Goal: Information Seeking & Learning: Find specific fact

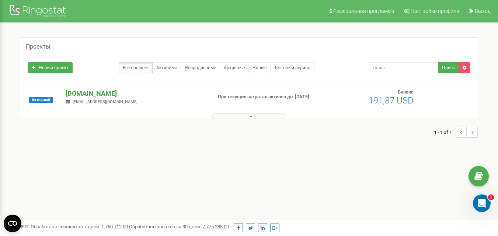
click at [77, 95] on p "[DOMAIN_NAME]" at bounding box center [136, 94] width 140 height 10
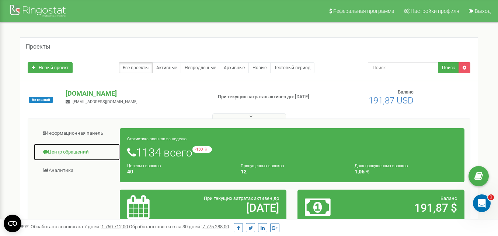
click at [83, 151] on link "Центр обращений" at bounding box center [77, 152] width 87 height 18
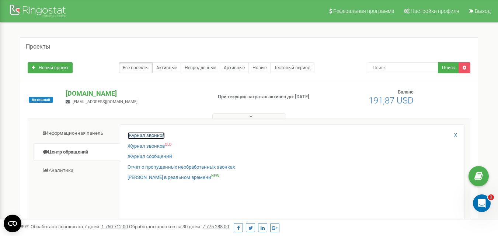
click at [138, 134] on link "Журнал звонков" at bounding box center [145, 135] width 37 height 7
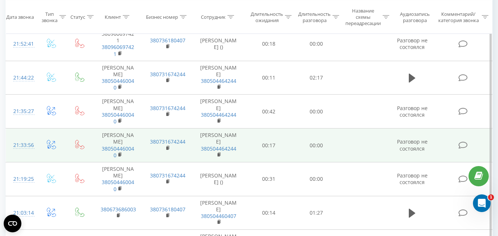
scroll to position [258, 0]
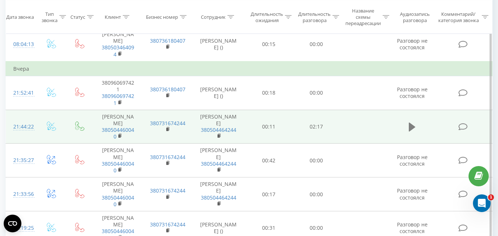
click at [412, 132] on icon at bounding box center [412, 127] width 7 height 9
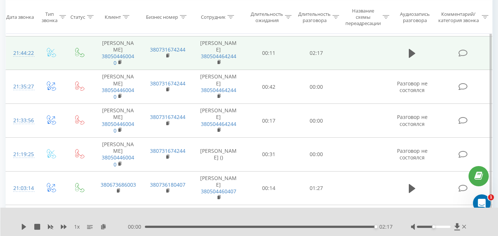
scroll to position [405, 0]
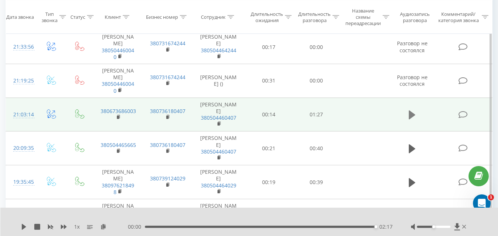
click at [410, 119] on icon at bounding box center [412, 115] width 7 height 9
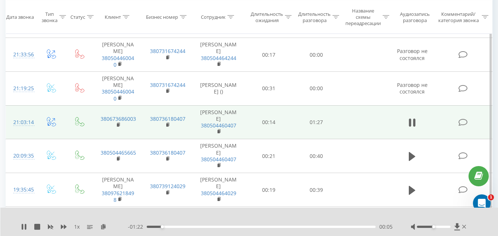
scroll to position [442, 0]
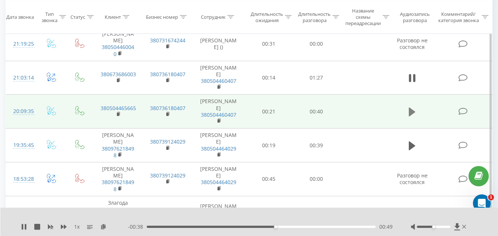
click at [409, 116] on icon at bounding box center [412, 112] width 7 height 9
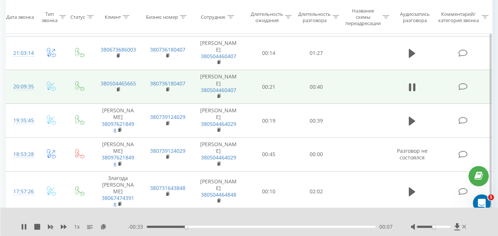
scroll to position [479, 0]
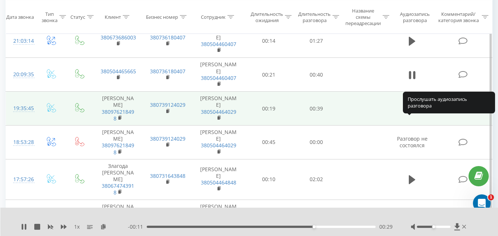
click at [413, 113] on icon at bounding box center [412, 108] width 7 height 9
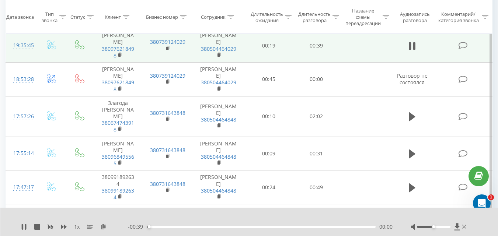
scroll to position [553, 0]
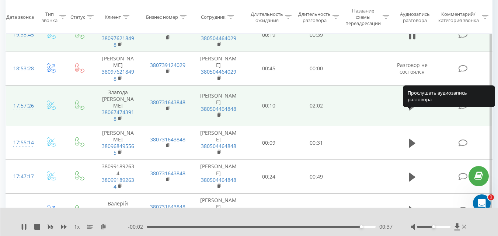
click at [410, 111] on icon at bounding box center [412, 106] width 7 height 9
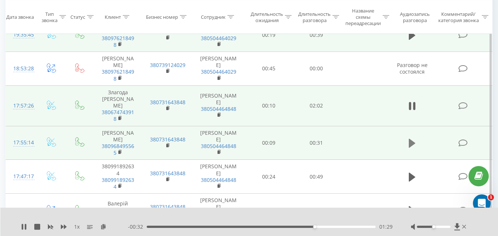
click at [406, 149] on button at bounding box center [411, 143] width 11 height 11
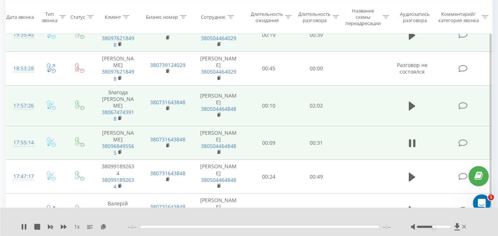
scroll to position [589, 0]
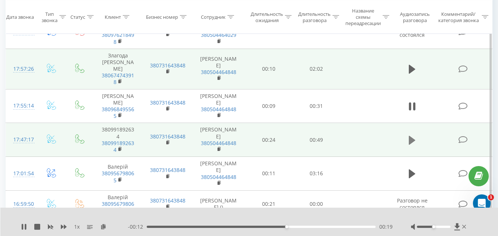
click at [415, 146] on icon at bounding box center [412, 140] width 7 height 10
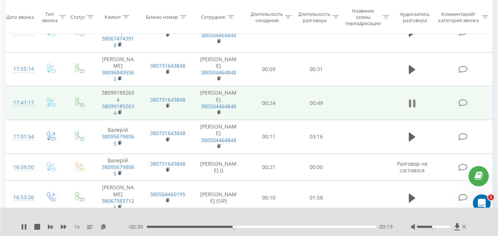
click at [413, 108] on icon at bounding box center [414, 103] width 2 height 8
click at [27, 226] on div "1 x" at bounding box center [74, 226] width 107 height 7
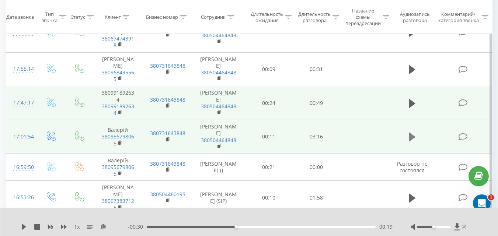
click at [409, 141] on icon at bounding box center [412, 137] width 7 height 9
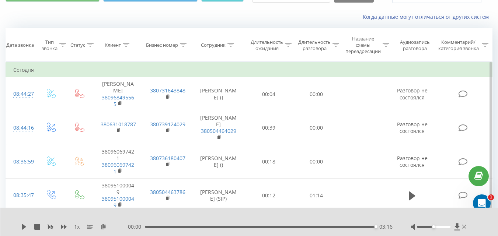
scroll to position [37, 0]
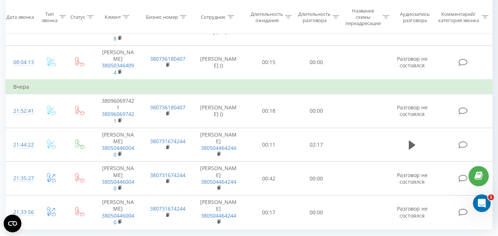
scroll to position [626, 0]
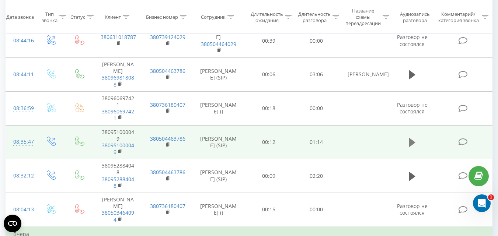
click at [412, 147] on icon at bounding box center [412, 142] width 7 height 9
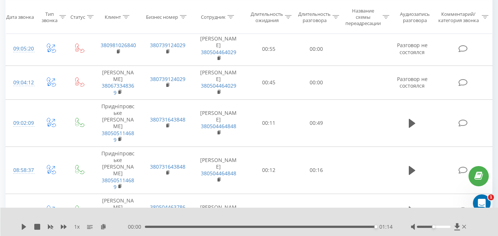
scroll to position [74, 0]
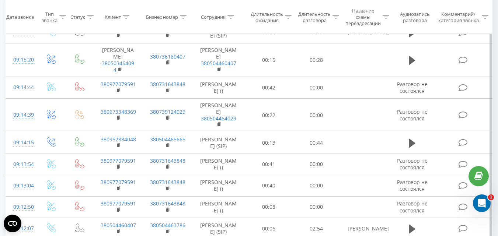
scroll to position [74, 0]
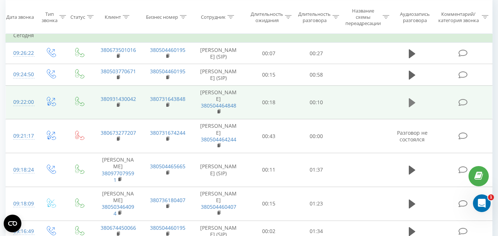
click at [413, 107] on icon at bounding box center [412, 102] width 7 height 9
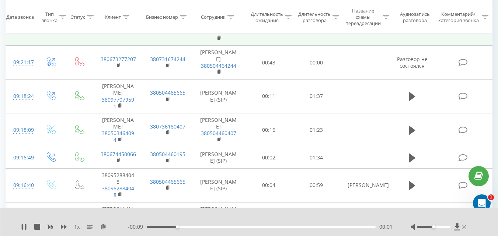
scroll to position [184, 0]
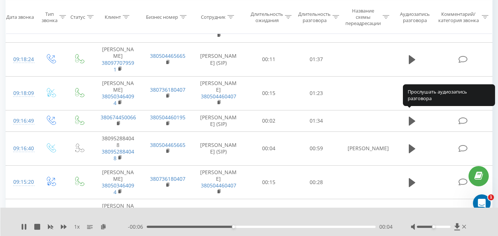
click at [413, 99] on icon at bounding box center [412, 93] width 7 height 10
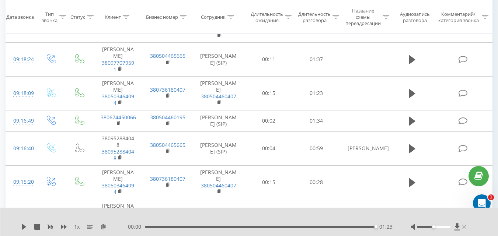
click at [464, 228] on icon at bounding box center [464, 227] width 4 height 6
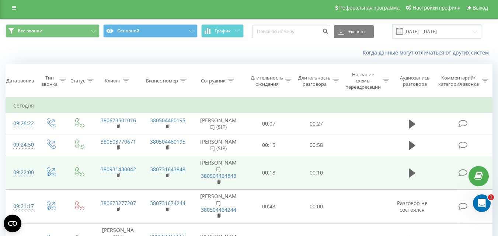
scroll to position [0, 0]
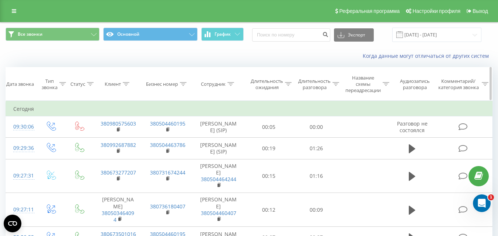
scroll to position [37, 0]
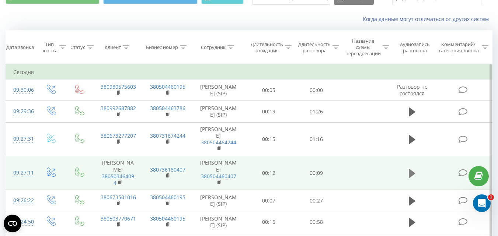
click at [410, 178] on icon at bounding box center [412, 173] width 7 height 9
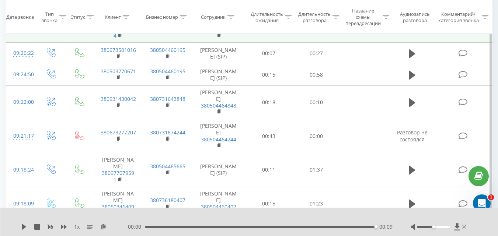
scroll to position [74, 0]
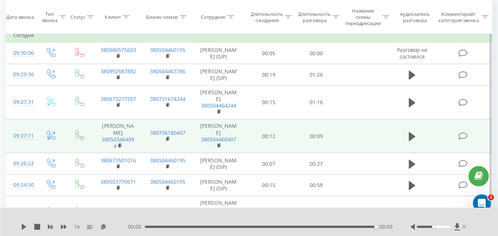
click at [463, 225] on icon at bounding box center [464, 227] width 4 height 6
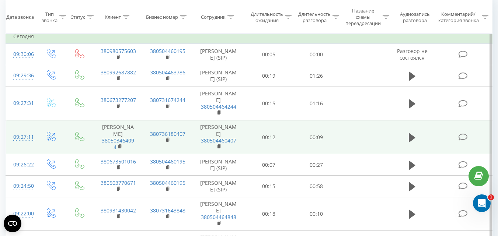
scroll to position [37, 0]
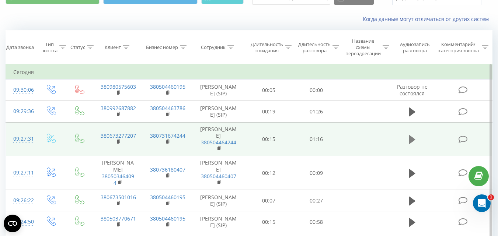
click at [412, 145] on icon at bounding box center [412, 139] width 7 height 10
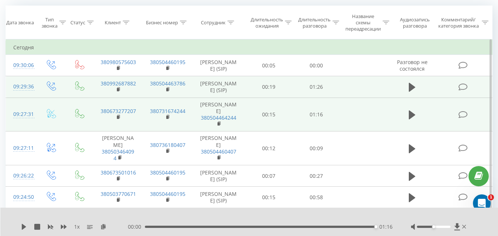
scroll to position [74, 0]
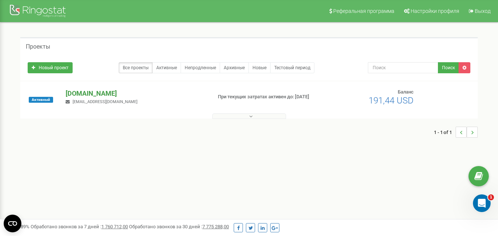
click at [87, 95] on p "[DOMAIN_NAME]" at bounding box center [136, 94] width 140 height 10
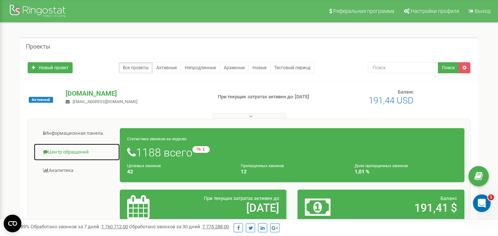
click at [80, 150] on link "Центр обращений" at bounding box center [77, 152] width 87 height 18
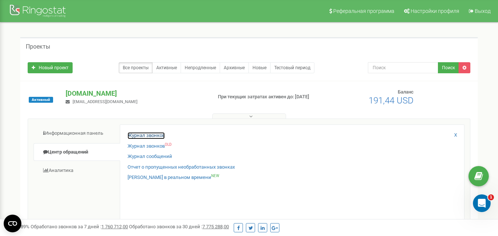
click at [156, 136] on link "Журнал звонков" at bounding box center [145, 135] width 37 height 7
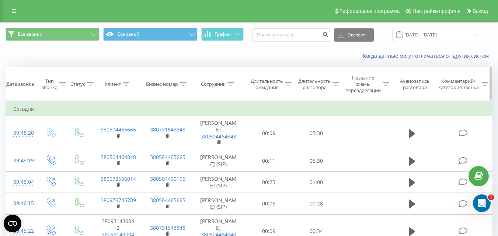
click at [230, 84] on icon at bounding box center [230, 84] width 7 height 4
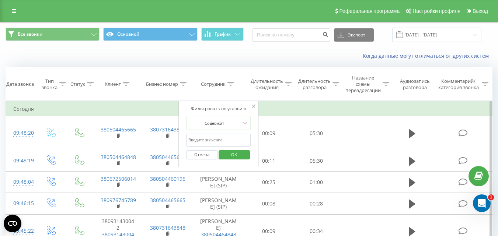
click at [209, 137] on input "text" at bounding box center [218, 140] width 65 height 13
type input "безсмертна"
drag, startPoint x: 229, startPoint y: 154, endPoint x: 358, endPoint y: 118, distance: 133.6
click at [229, 154] on span "OK" at bounding box center [234, 154] width 21 height 11
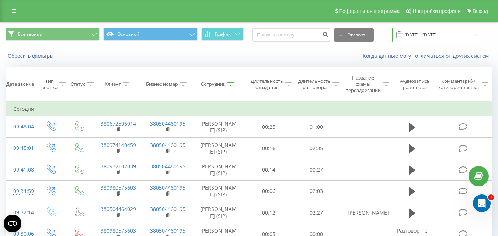
click at [438, 41] on input "[DATE] - [DATE]" at bounding box center [436, 35] width 89 height 14
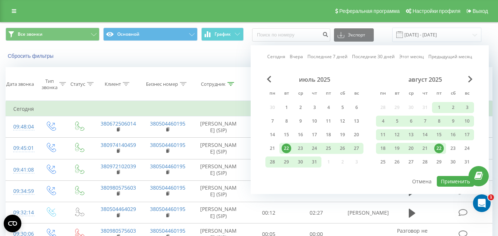
click at [439, 148] on div "22" at bounding box center [439, 149] width 10 height 10
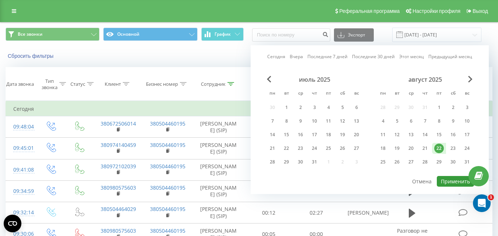
drag, startPoint x: 448, startPoint y: 179, endPoint x: 370, endPoint y: 121, distance: 96.7
click at [449, 179] on button "Применить" at bounding box center [455, 181] width 37 height 11
type input "22.08.2025 - 22.08.2025"
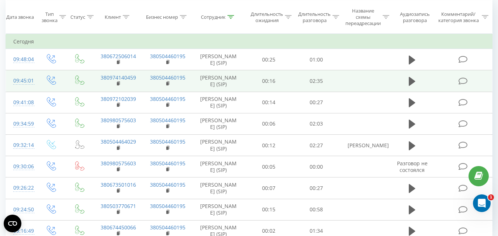
scroll to position [111, 0]
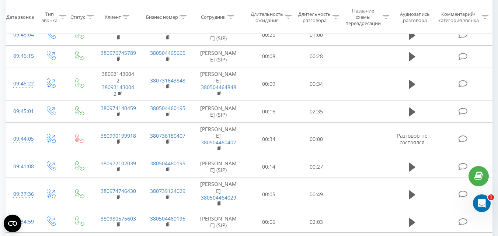
scroll to position [184, 0]
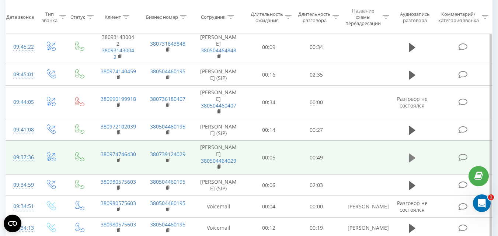
click at [408, 164] on button at bounding box center [411, 158] width 11 height 11
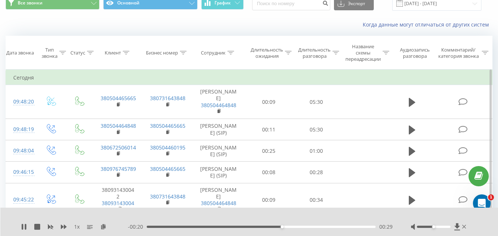
scroll to position [0, 0]
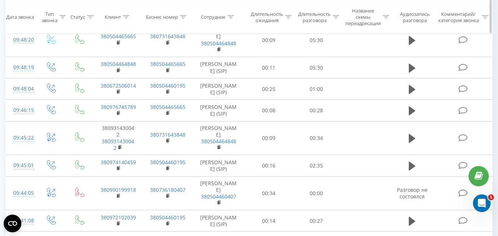
scroll to position [111, 0]
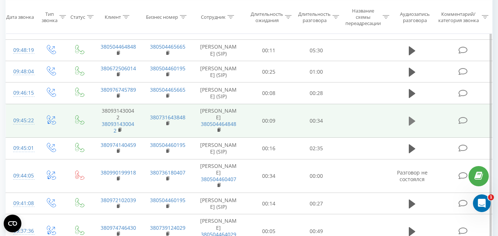
click at [411, 126] on icon at bounding box center [412, 121] width 7 height 9
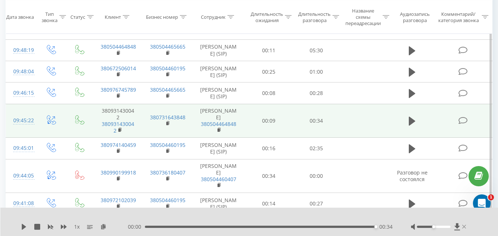
click at [464, 228] on icon at bounding box center [464, 227] width 4 height 6
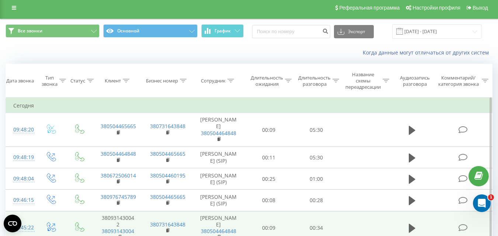
scroll to position [0, 0]
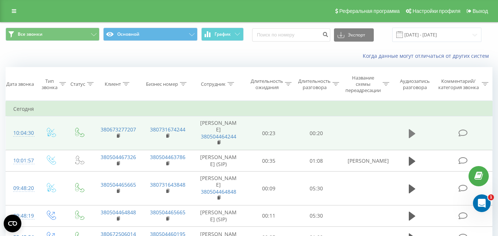
click at [410, 133] on icon at bounding box center [412, 133] width 7 height 9
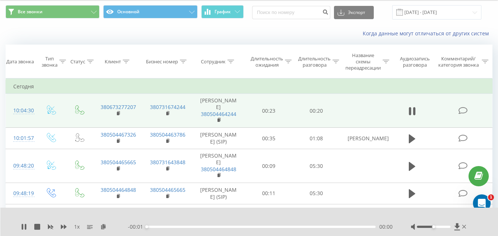
scroll to position [37, 0]
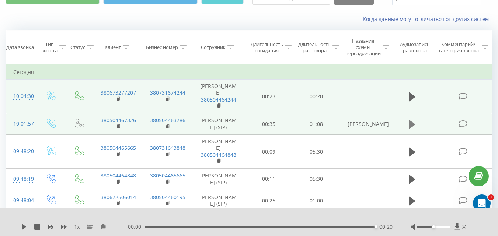
click at [412, 126] on icon at bounding box center [412, 124] width 7 height 9
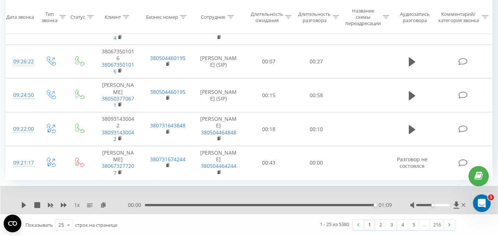
scroll to position [661, 0]
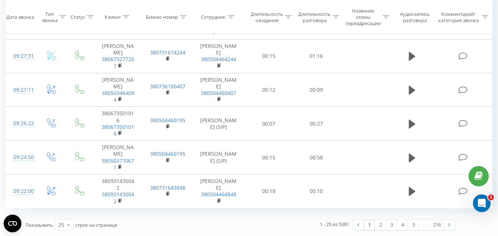
scroll to position [633, 0]
click at [60, 224] on div "25" at bounding box center [61, 224] width 6 height 7
click at [63, 217] on span "100" at bounding box center [62, 214] width 9 height 7
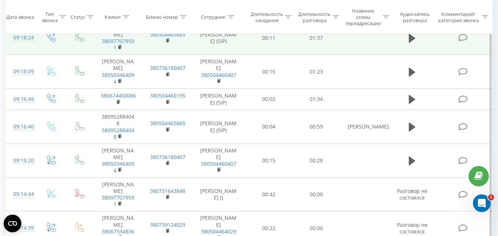
scroll to position [817, 0]
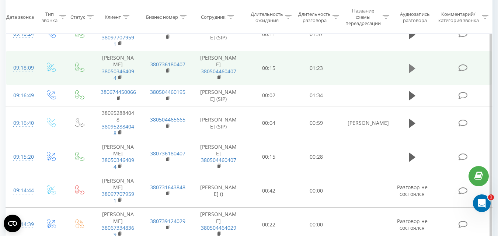
click at [414, 74] on icon at bounding box center [412, 68] width 7 height 10
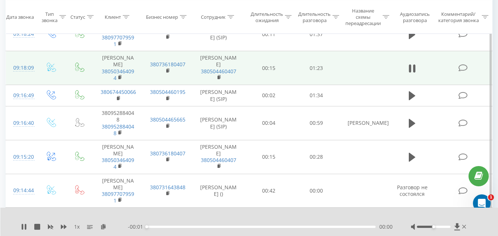
scroll to position [854, 0]
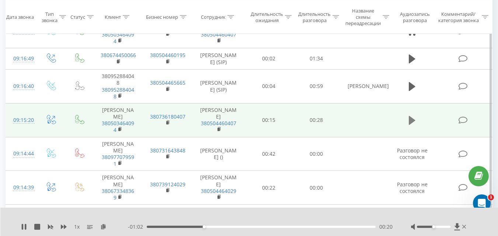
click at [411, 125] on icon at bounding box center [412, 120] width 7 height 9
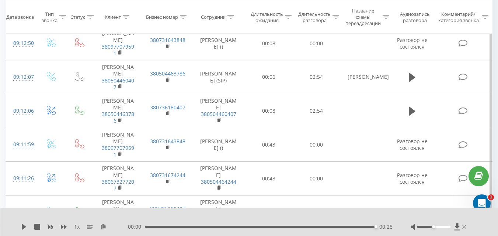
scroll to position [1222, 0]
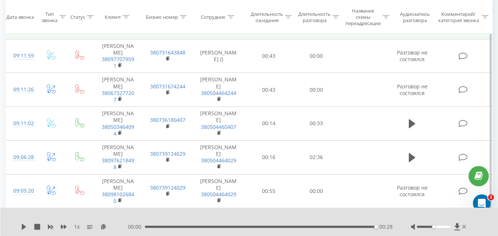
click at [407, 28] on button at bounding box center [411, 22] width 11 height 11
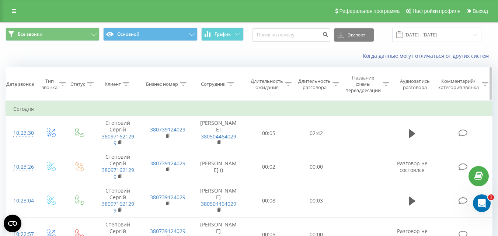
scroll to position [37, 0]
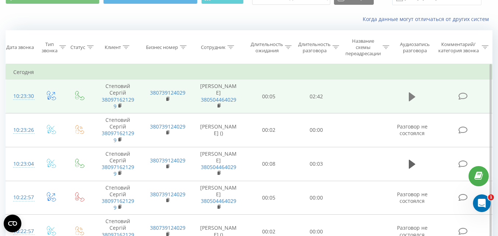
click at [409, 94] on icon at bounding box center [412, 96] width 7 height 9
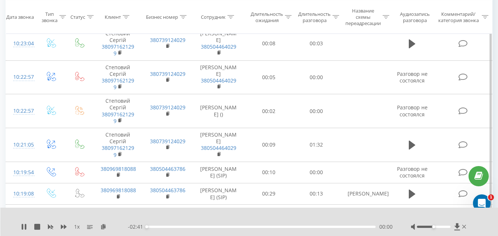
scroll to position [184, 0]
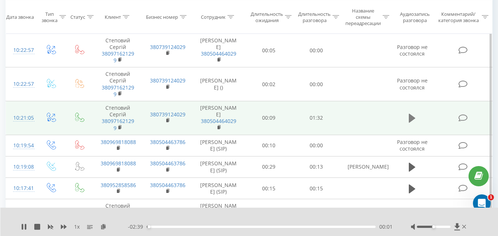
click at [410, 120] on icon at bounding box center [412, 118] width 7 height 9
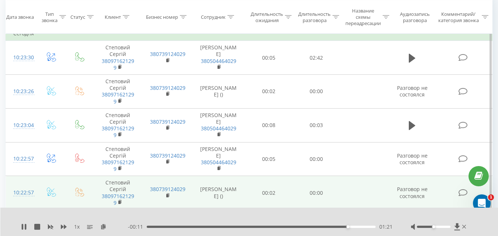
scroll to position [74, 0]
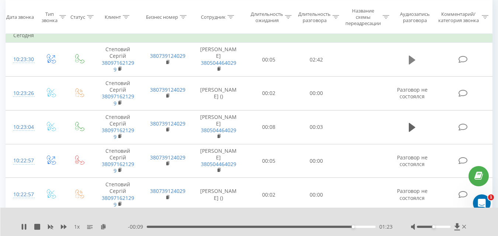
click at [408, 59] on button at bounding box center [411, 60] width 11 height 11
click at [465, 228] on icon at bounding box center [464, 227] width 4 height 4
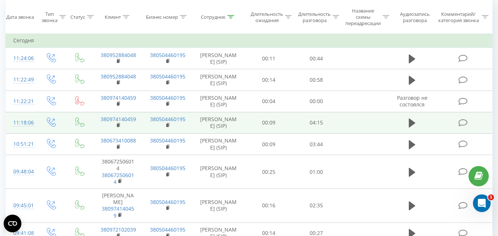
scroll to position [147, 0]
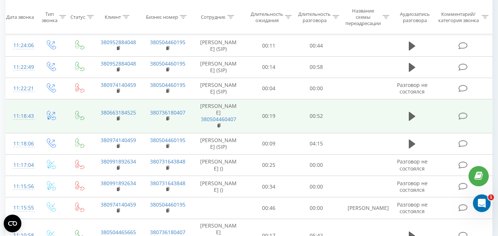
scroll to position [74, 0]
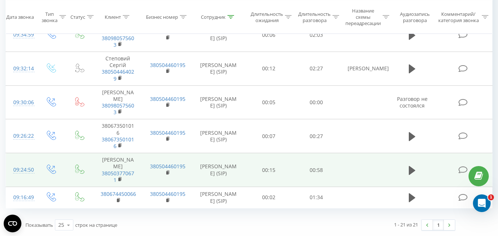
scroll to position [524, 0]
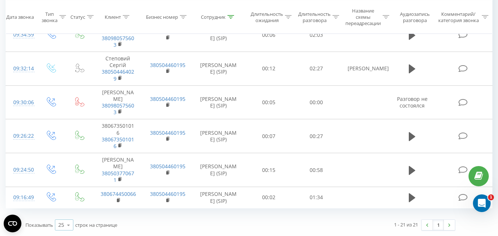
click at [60, 226] on div "25" at bounding box center [61, 224] width 6 height 7
click at [61, 214] on span "100" at bounding box center [62, 214] width 9 height 7
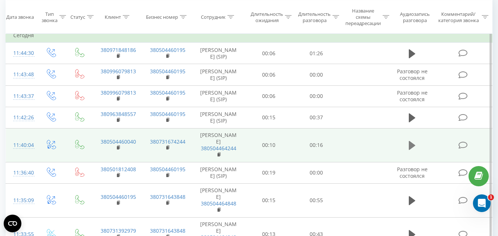
click at [414, 151] on icon at bounding box center [412, 145] width 7 height 10
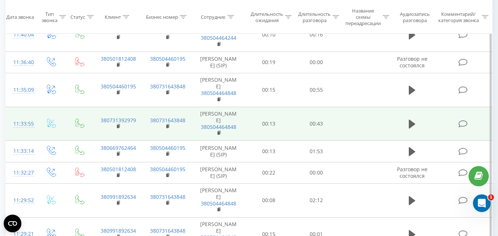
scroll to position [221, 0]
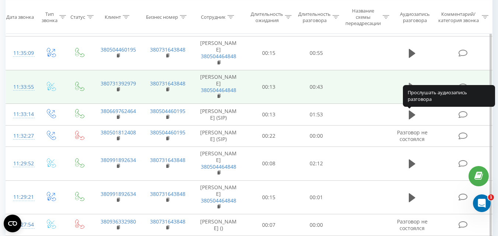
click at [410, 92] on icon at bounding box center [412, 87] width 7 height 9
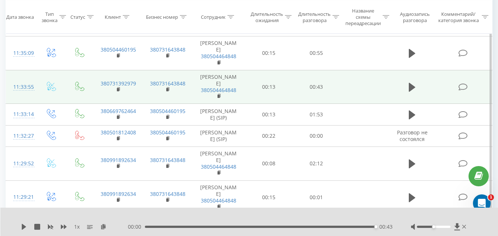
click at [467, 229] on div at bounding box center [439, 226] width 57 height 7
click at [461, 225] on div at bounding box center [439, 226] width 57 height 7
click at [464, 227] on icon at bounding box center [464, 227] width 4 height 6
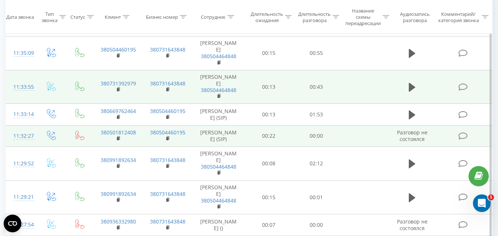
scroll to position [295, 0]
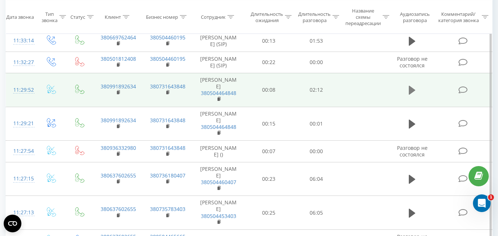
click at [408, 96] on button at bounding box center [411, 90] width 11 height 11
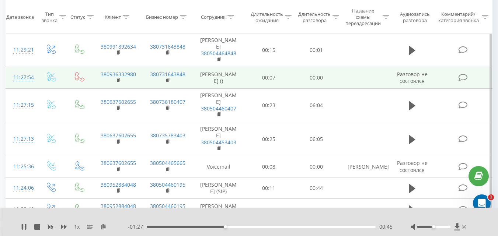
scroll to position [405, 0]
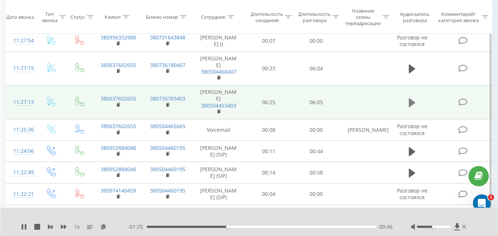
click at [407, 108] on button at bounding box center [411, 102] width 11 height 11
click at [414, 107] on icon at bounding box center [414, 103] width 2 height 8
click at [23, 229] on icon at bounding box center [24, 227] width 4 height 6
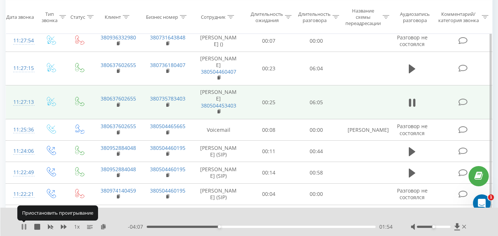
click at [24, 226] on icon at bounding box center [24, 227] width 6 height 6
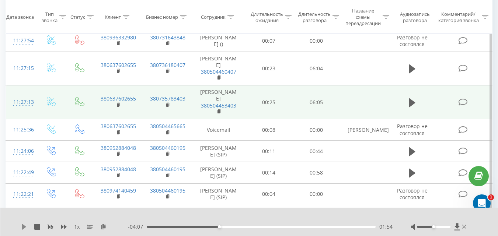
click at [25, 227] on icon at bounding box center [24, 227] width 4 height 6
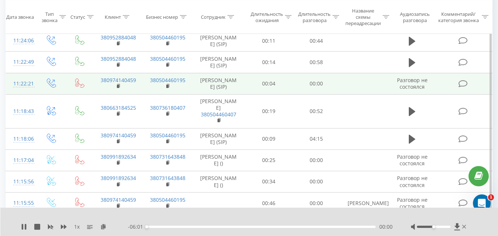
scroll to position [553, 0]
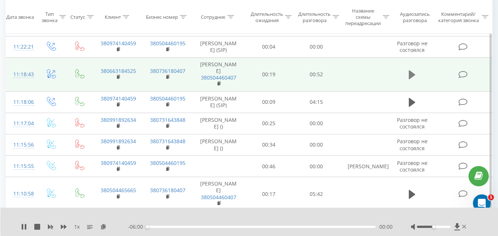
click at [410, 79] on icon at bounding box center [412, 74] width 7 height 9
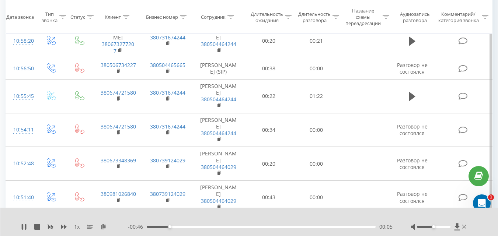
scroll to position [810, 0]
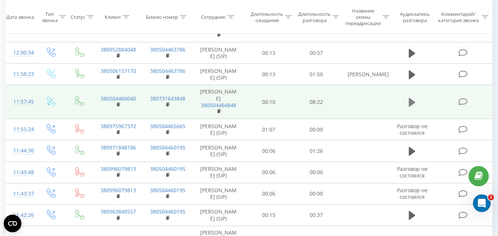
click at [412, 108] on icon at bounding box center [412, 102] width 7 height 10
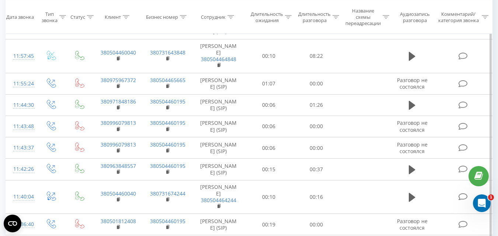
scroll to position [589, 0]
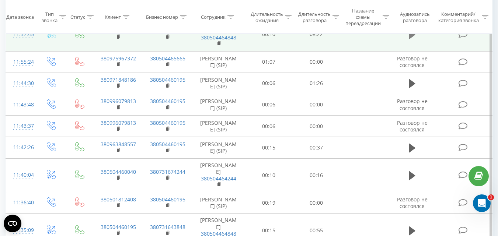
click at [411, 39] on icon at bounding box center [412, 34] width 7 height 9
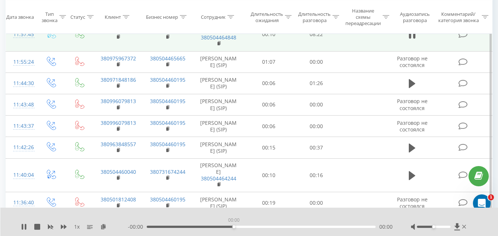
click at [233, 226] on div "00:00" at bounding box center [261, 227] width 229 height 2
click at [228, 227] on div "00:03" at bounding box center [261, 227] width 229 height 2
click at [319, 225] on div "- 02:10 01:13 01:13" at bounding box center [260, 226] width 264 height 7
click at [334, 226] on div "02:47" at bounding box center [261, 227] width 229 height 2
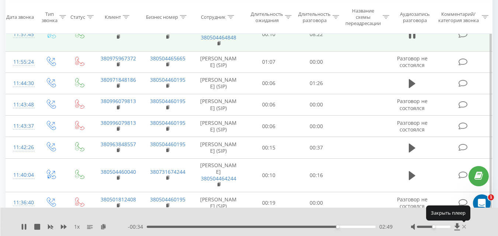
click at [464, 226] on icon at bounding box center [464, 227] width 4 height 6
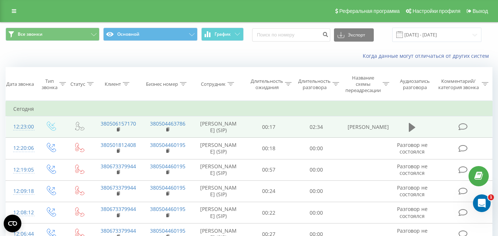
click at [413, 126] on icon at bounding box center [412, 127] width 7 height 9
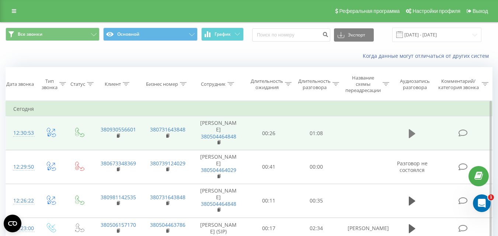
click at [414, 133] on icon at bounding box center [412, 133] width 7 height 9
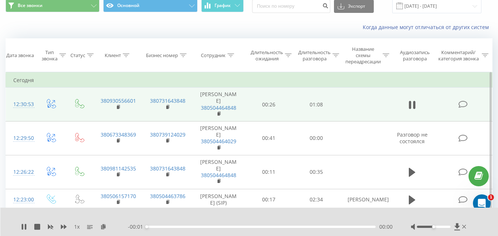
scroll to position [37, 0]
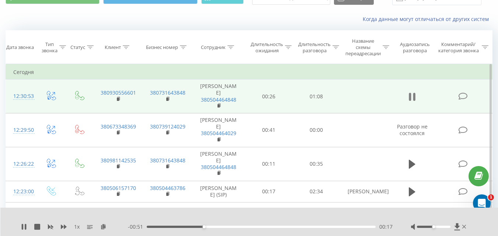
click at [414, 95] on icon at bounding box center [414, 97] width 2 height 8
click at [23, 225] on icon at bounding box center [24, 227] width 4 height 6
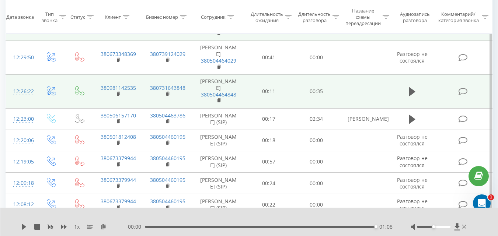
scroll to position [111, 0]
click at [414, 88] on icon at bounding box center [412, 90] width 7 height 10
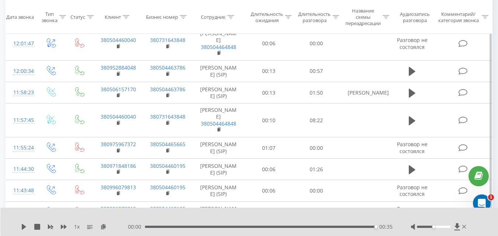
scroll to position [663, 0]
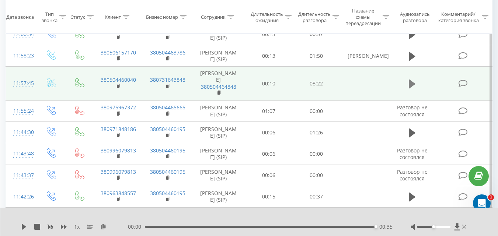
click at [411, 88] on icon at bounding box center [412, 83] width 7 height 9
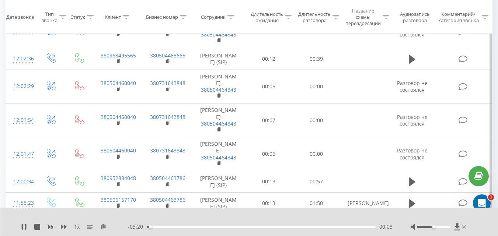
scroll to position [442, 0]
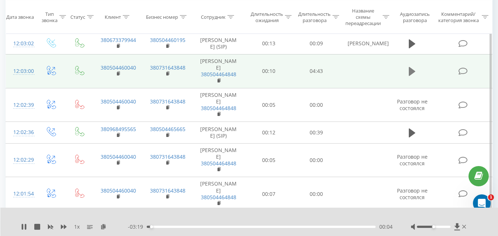
click at [411, 76] on icon at bounding box center [412, 71] width 7 height 9
click at [411, 76] on icon at bounding box center [410, 71] width 2 height 8
click at [23, 230] on button at bounding box center [24, 227] width 6 height 6
click at [409, 76] on icon at bounding box center [410, 71] width 2 height 8
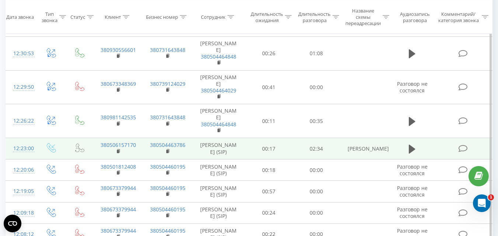
scroll to position [74, 0]
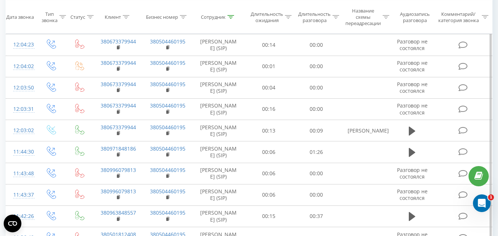
scroll to position [159, 0]
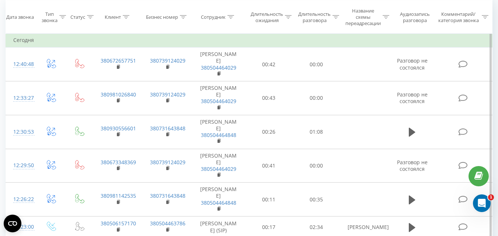
scroll to position [74, 0]
